Goal: Task Accomplishment & Management: Complete application form

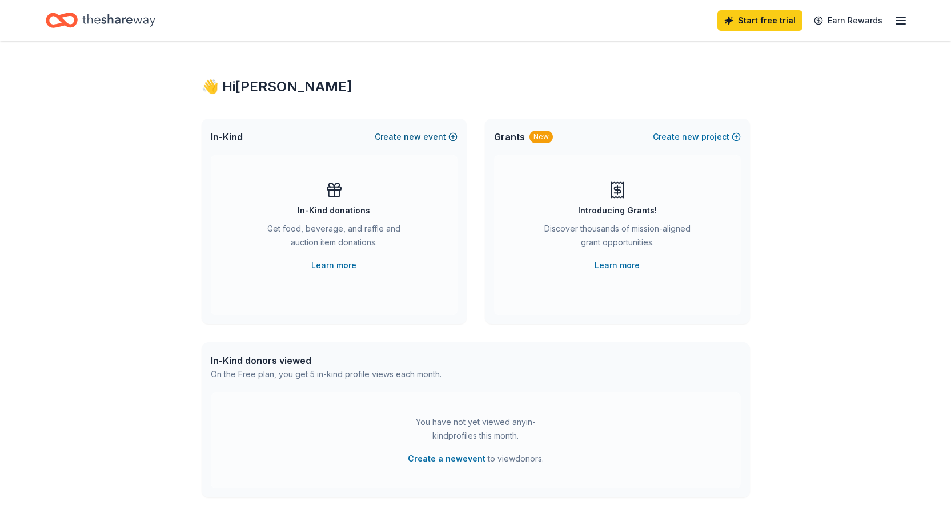
click at [418, 136] on span "new" at bounding box center [412, 137] width 17 height 14
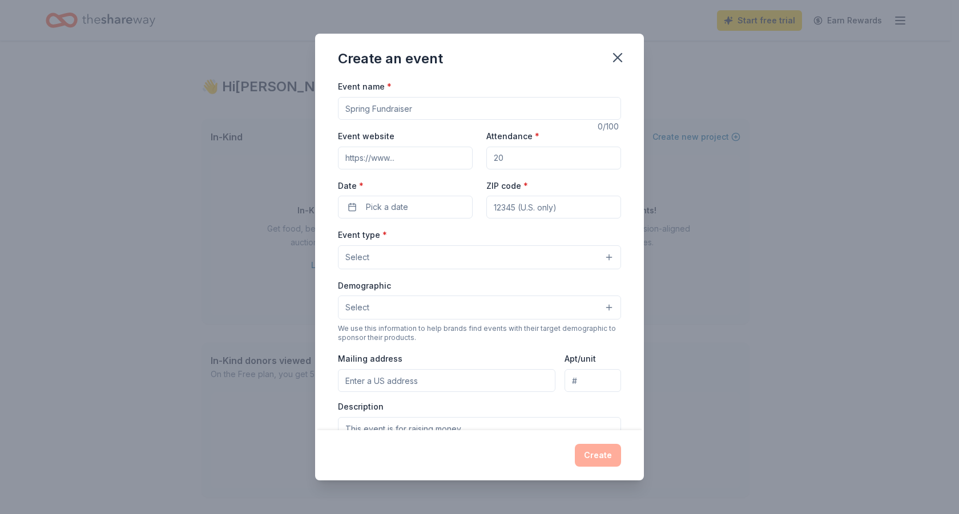
click at [508, 158] on input "Attendance *" at bounding box center [553, 158] width 135 height 23
click at [596, 254] on button "Select" at bounding box center [479, 257] width 283 height 24
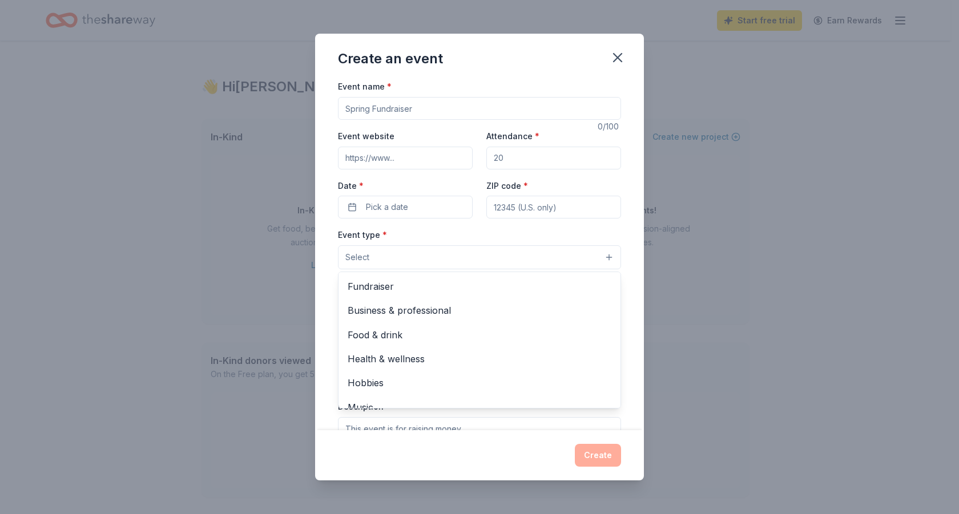
click at [595, 257] on button "Select" at bounding box center [479, 257] width 283 height 24
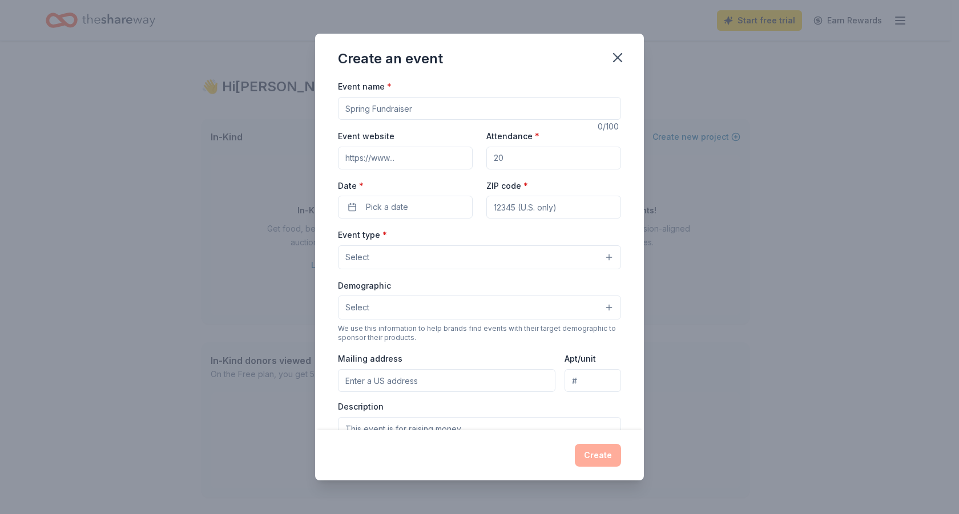
click at [597, 259] on button "Select" at bounding box center [479, 257] width 283 height 24
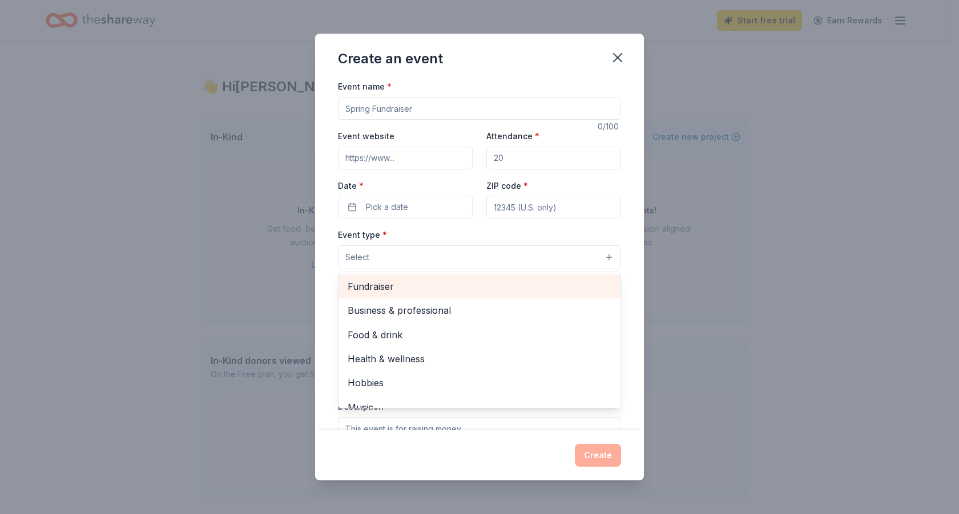
click at [374, 283] on span "Fundraiser" at bounding box center [480, 286] width 264 height 15
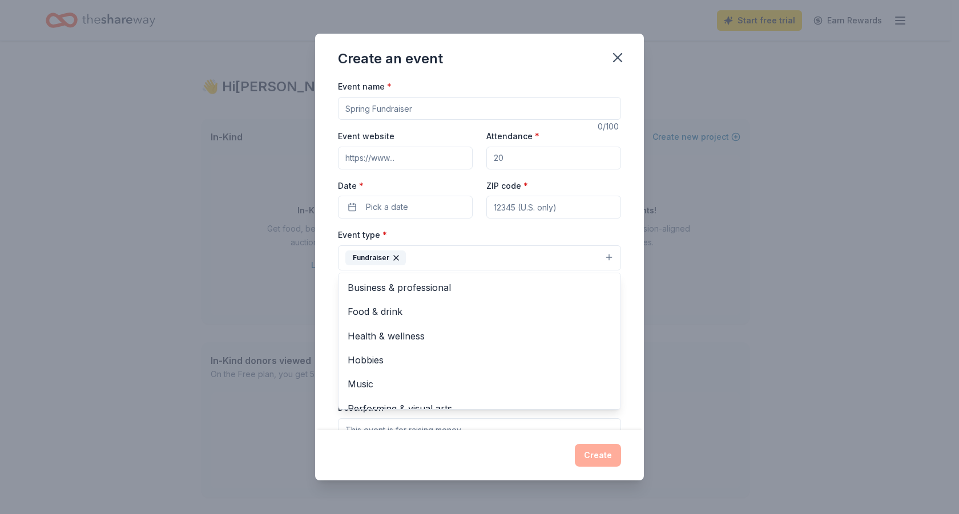
click at [458, 237] on div "Event type * Fundraiser Business & professional Food & drink Health & wellness …" at bounding box center [479, 249] width 283 height 43
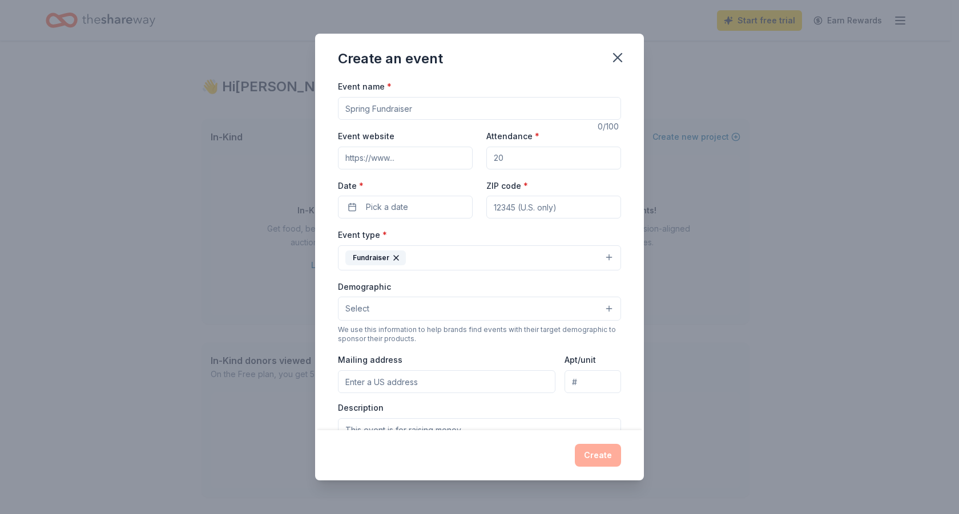
click at [598, 311] on button "Select" at bounding box center [479, 309] width 283 height 24
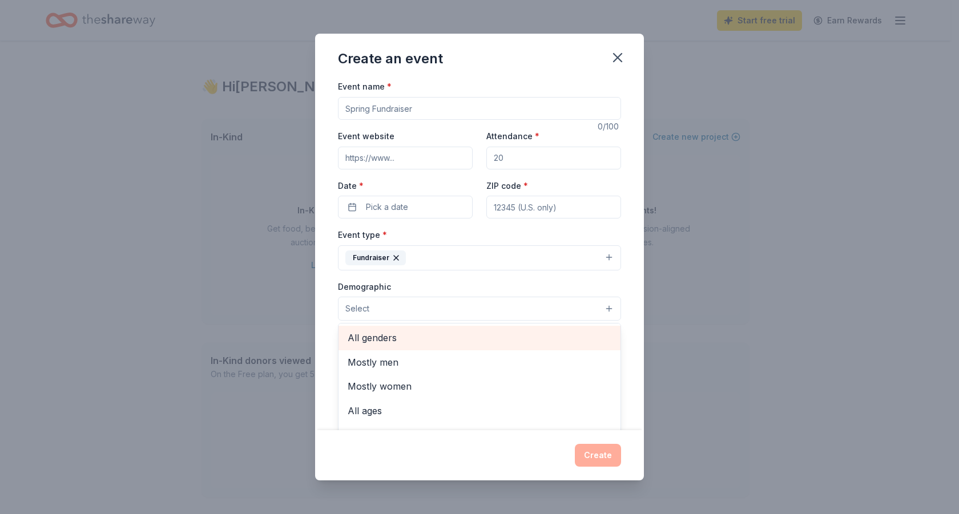
click at [377, 336] on span "All genders" at bounding box center [480, 338] width 264 height 15
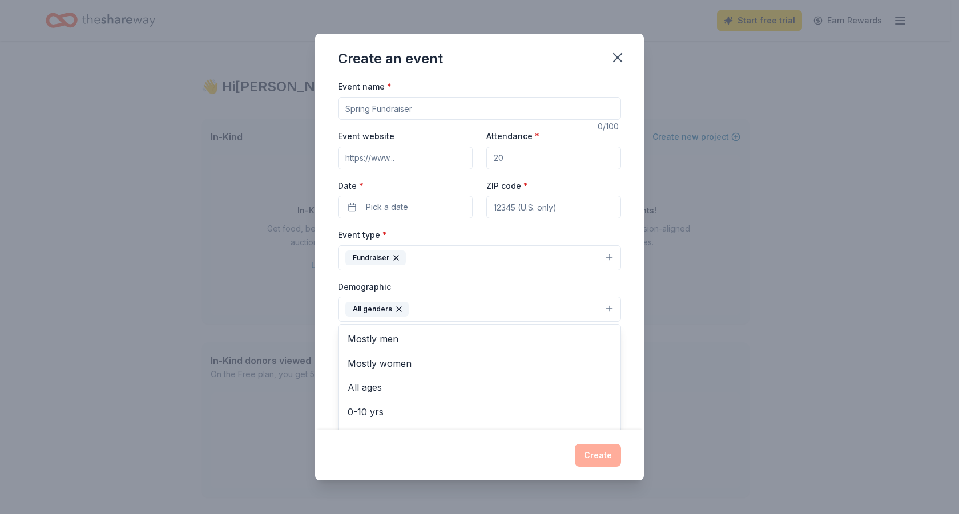
click at [256, 309] on div "Create an event Event name * 0 /100 Event website Attendance * Date * Pick a da…" at bounding box center [479, 257] width 959 height 514
click at [418, 110] on input "Event name *" at bounding box center [479, 108] width 283 height 23
click at [503, 154] on input "Attendance *" at bounding box center [553, 158] width 135 height 23
type input "70"
click at [373, 160] on input "Event website" at bounding box center [405, 158] width 135 height 23
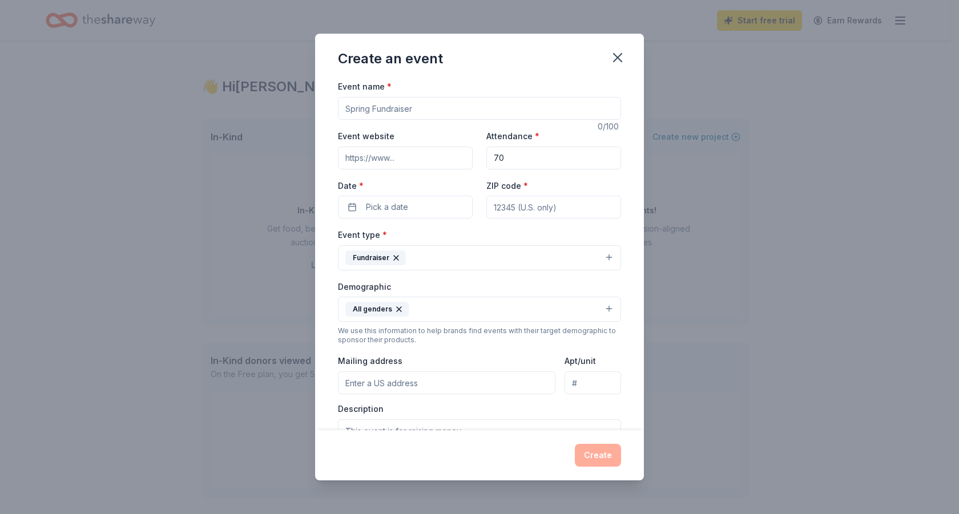
click at [401, 155] on input "Event website" at bounding box center [405, 158] width 135 height 23
click at [372, 158] on input "Event website" at bounding box center [405, 158] width 135 height 23
click at [372, 157] on input "Event website" at bounding box center [405, 158] width 135 height 23
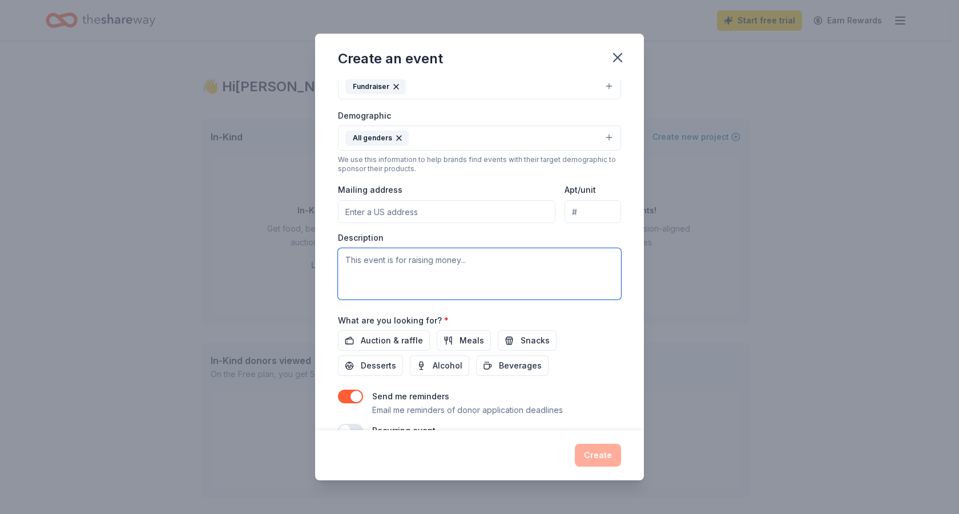
click at [365, 265] on textarea at bounding box center [479, 273] width 283 height 51
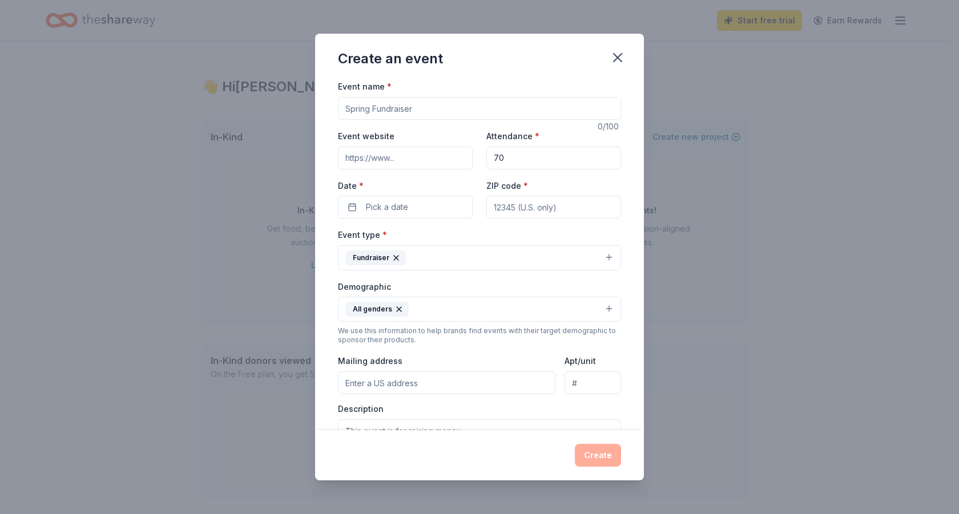
click at [411, 112] on input "Event name *" at bounding box center [479, 108] width 283 height 23
type input "Topgolf Charity Event"
click at [345, 159] on input "Event website" at bounding box center [405, 158] width 135 height 23
type input "[URL][DOMAIN_NAME]"
click at [379, 206] on span "Pick a date" at bounding box center [387, 207] width 42 height 14
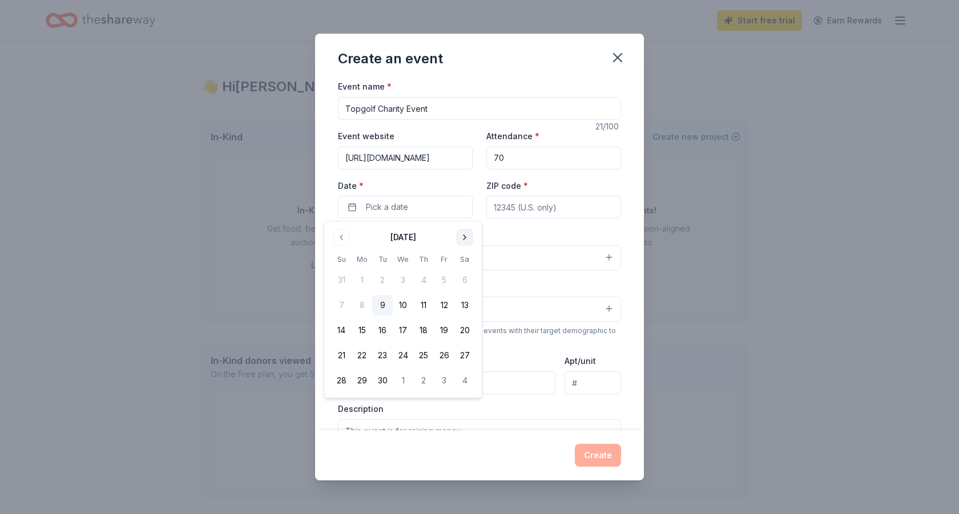
click at [472, 235] on button "Go to next month" at bounding box center [465, 238] width 16 height 16
click at [341, 356] on button "19" at bounding box center [341, 355] width 21 height 21
click at [538, 207] on input "ZIP code *" at bounding box center [553, 207] width 135 height 23
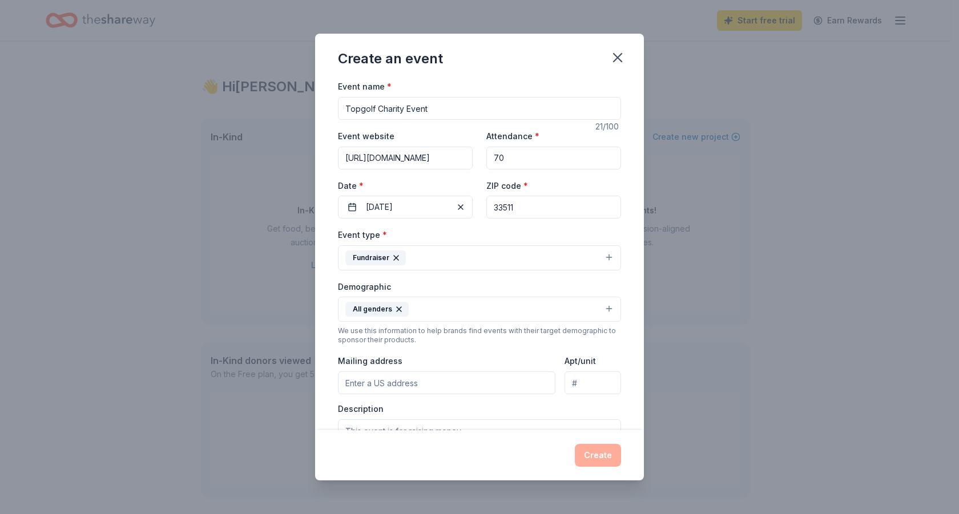
type input "33511"
click at [606, 263] on button "Fundraiser" at bounding box center [479, 257] width 283 height 25
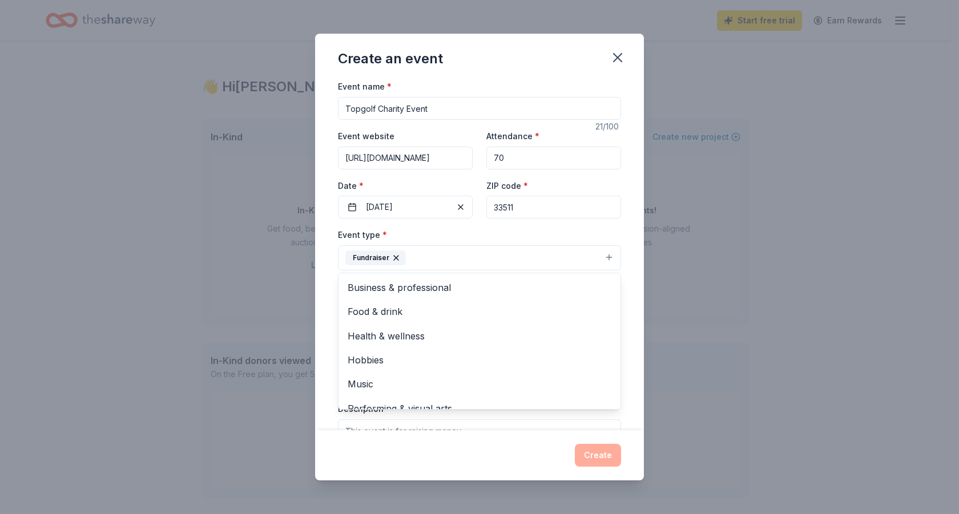
click at [598, 261] on button "Fundraiser" at bounding box center [479, 257] width 283 height 25
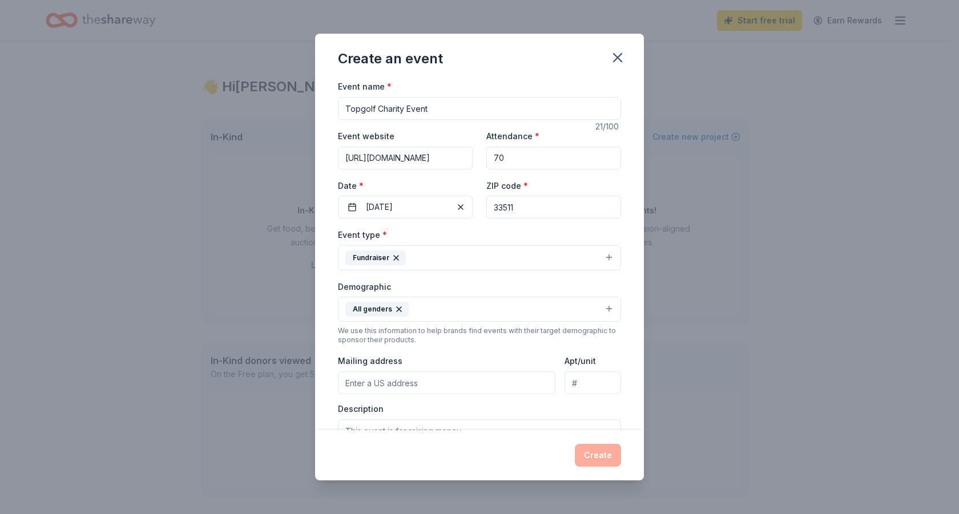
click at [598, 261] on button "Fundraiser" at bounding box center [479, 257] width 283 height 25
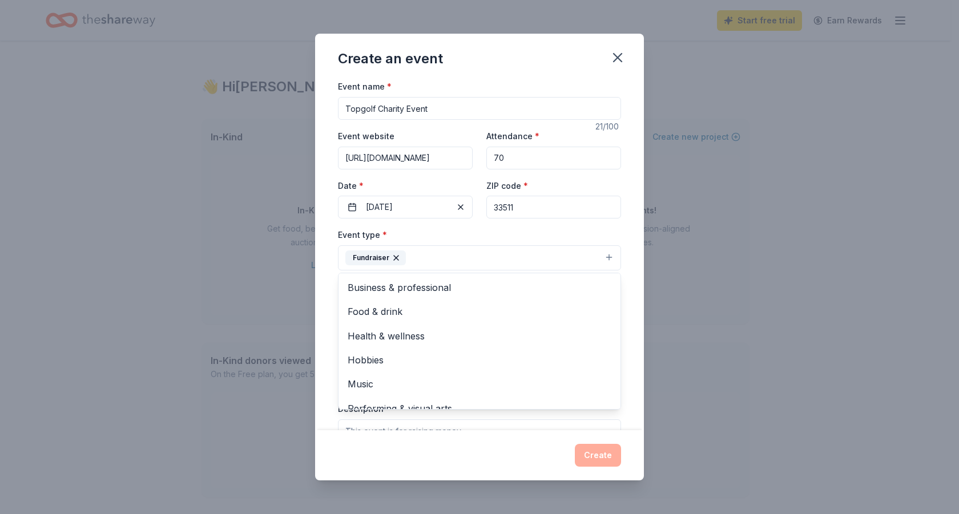
click at [517, 231] on div "Event type * Fundraiser Business & professional Food & drink Health & wellness …" at bounding box center [479, 249] width 283 height 43
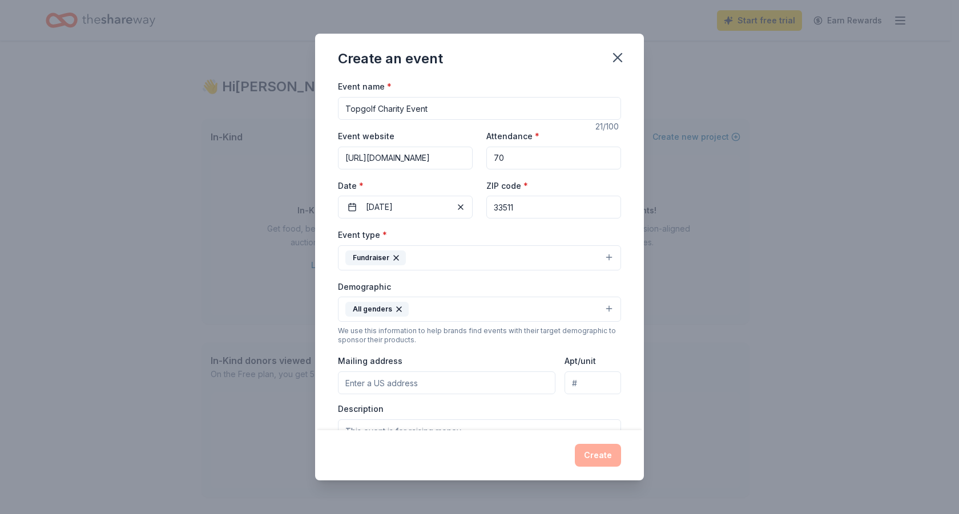
click at [599, 312] on button "All genders" at bounding box center [479, 309] width 283 height 25
click at [446, 291] on div "Demographic All genders Mostly men Mostly women All ages [DEMOGRAPHIC_DATA] yrs…" at bounding box center [479, 301] width 283 height 43
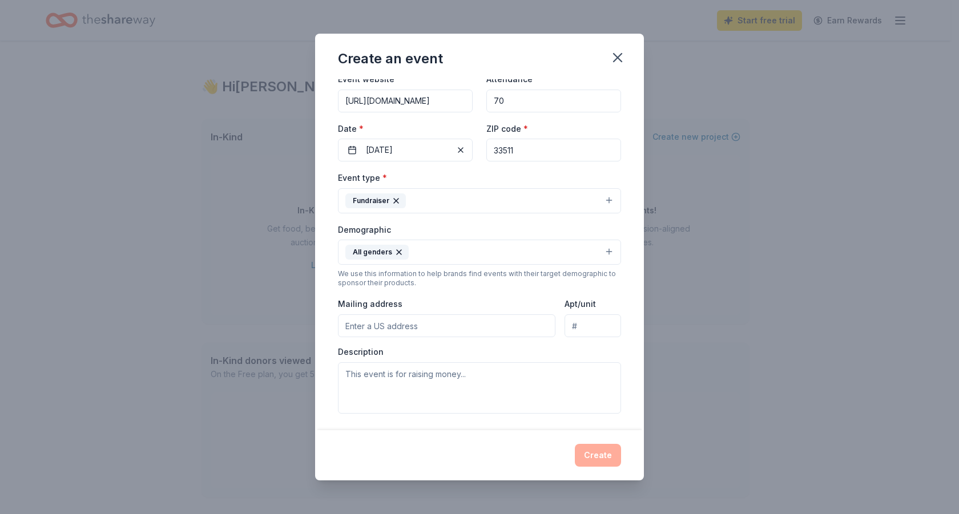
click at [366, 328] on input "Mailing address" at bounding box center [447, 326] width 218 height 23
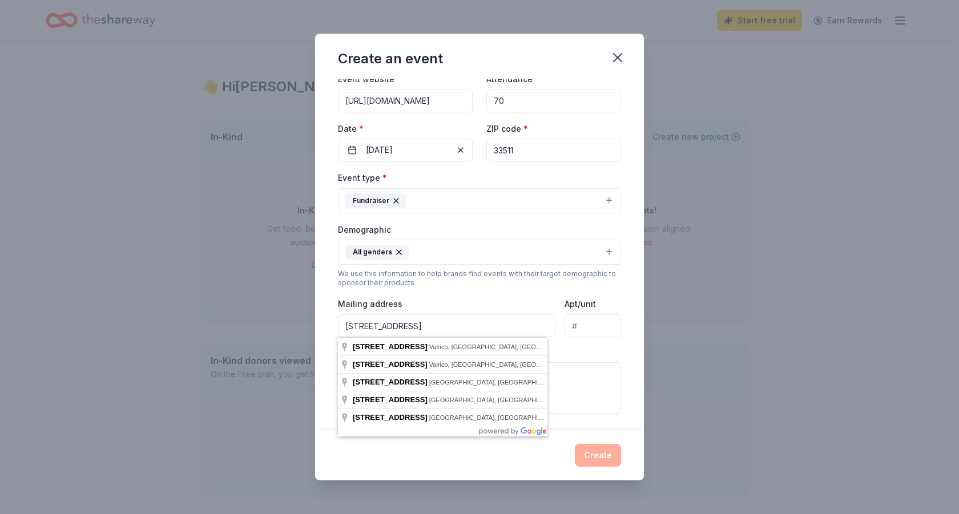
click at [152, 265] on div "Create an event Event name * Topgolf Charity Event 21 /100 Event website [URL][…" at bounding box center [479, 257] width 959 height 514
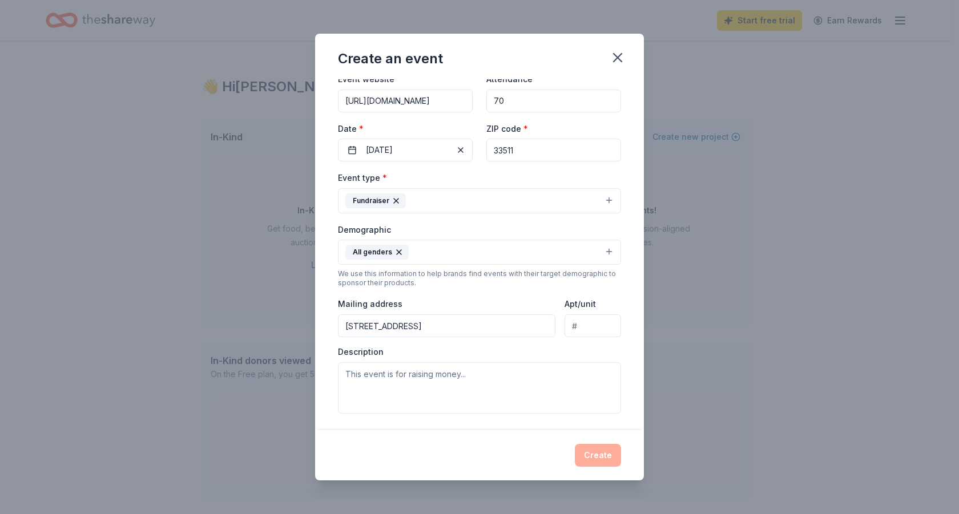
click at [468, 323] on input "[STREET_ADDRESS]" at bounding box center [447, 326] width 218 height 23
type input "[STREET_ADDRESS]"
click at [461, 226] on div "Demographic All genders" at bounding box center [479, 244] width 283 height 43
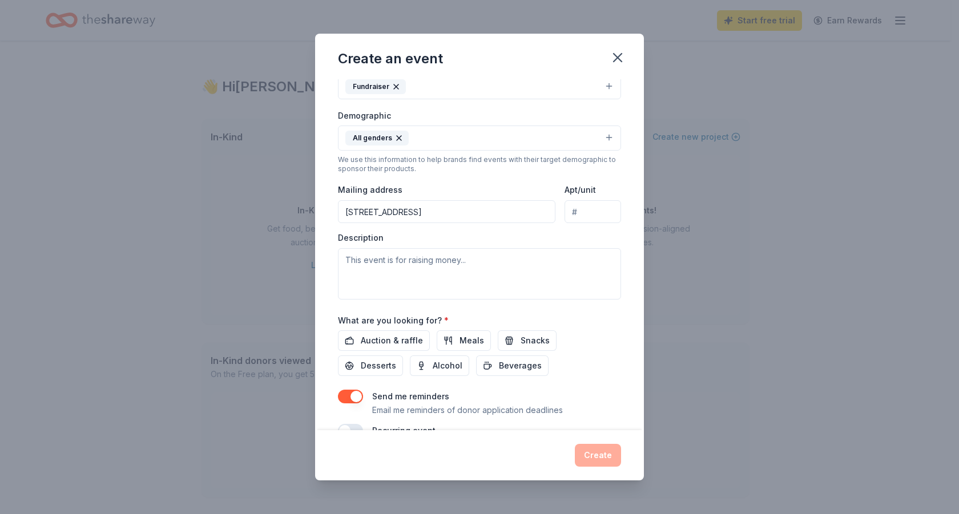
scroll to position [197, 0]
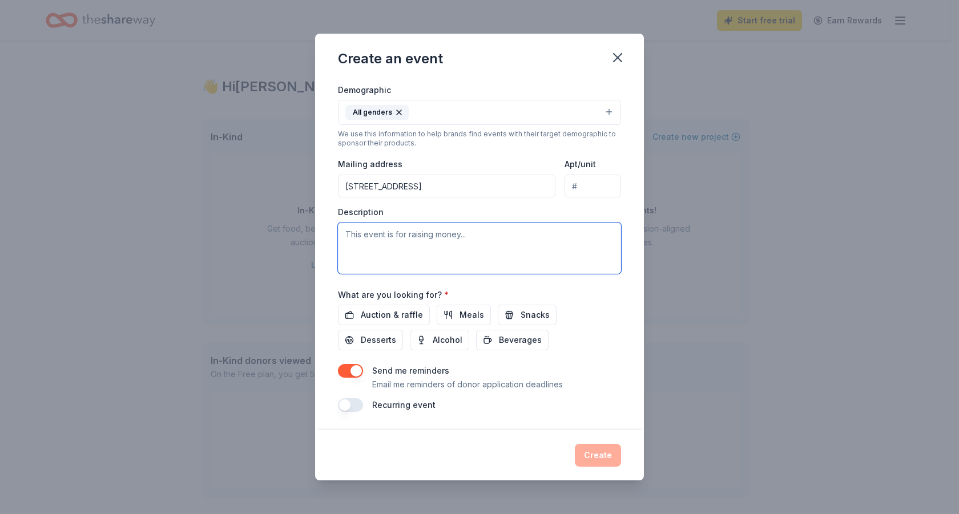
click at [373, 227] on textarea at bounding box center [479, 248] width 283 height 51
click at [350, 230] on textarea at bounding box center [479, 248] width 283 height 51
type textarea "This event raises funds to support families batting pediatric [MEDICAL_DATA]-of…"
